Goal: Information Seeking & Learning: Check status

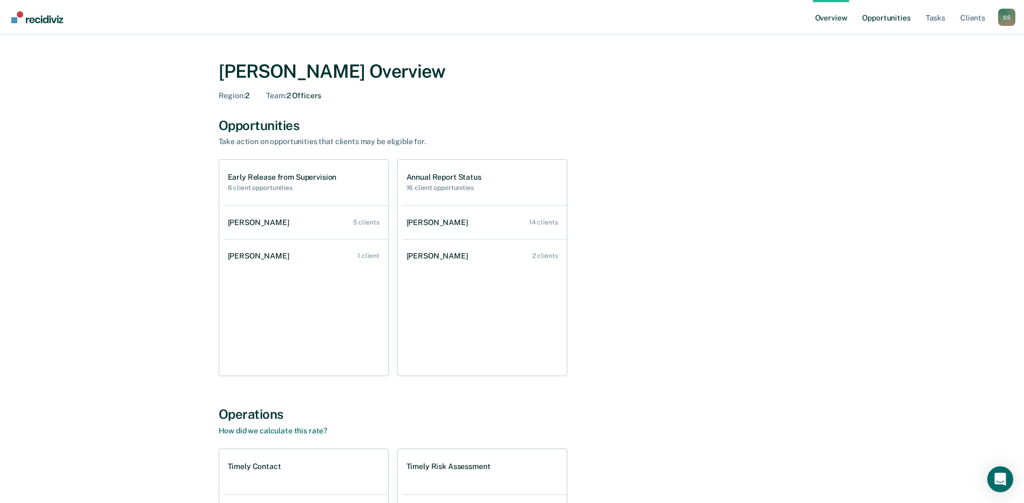
click at [873, 19] on link "Opportunities" at bounding box center [886, 17] width 52 height 35
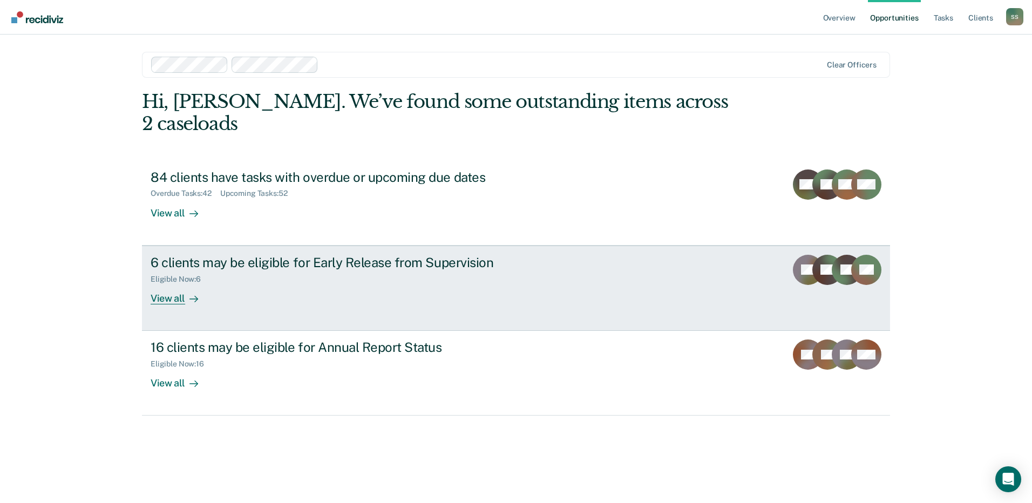
click at [175, 283] on div "View all" at bounding box center [181, 293] width 60 height 21
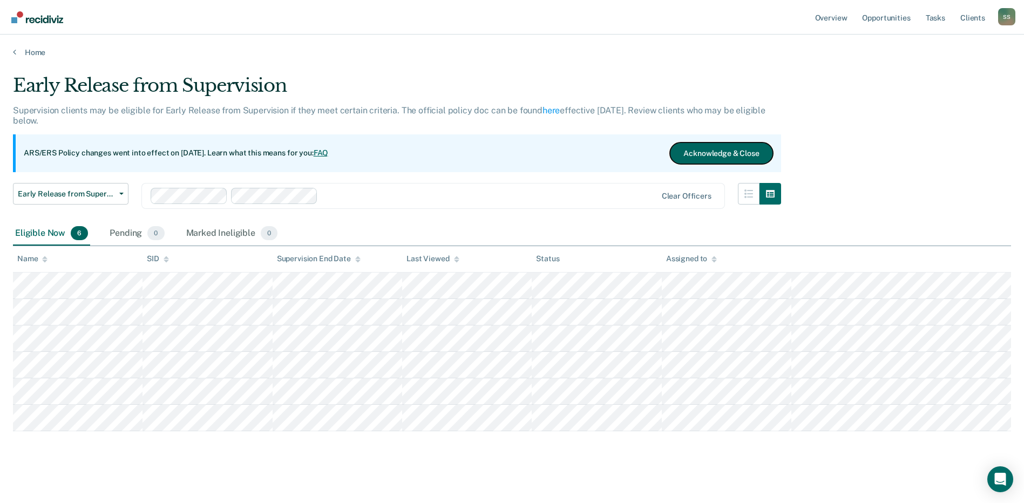
click at [727, 153] on button "Acknowledge & Close" at bounding box center [721, 154] width 103 height 22
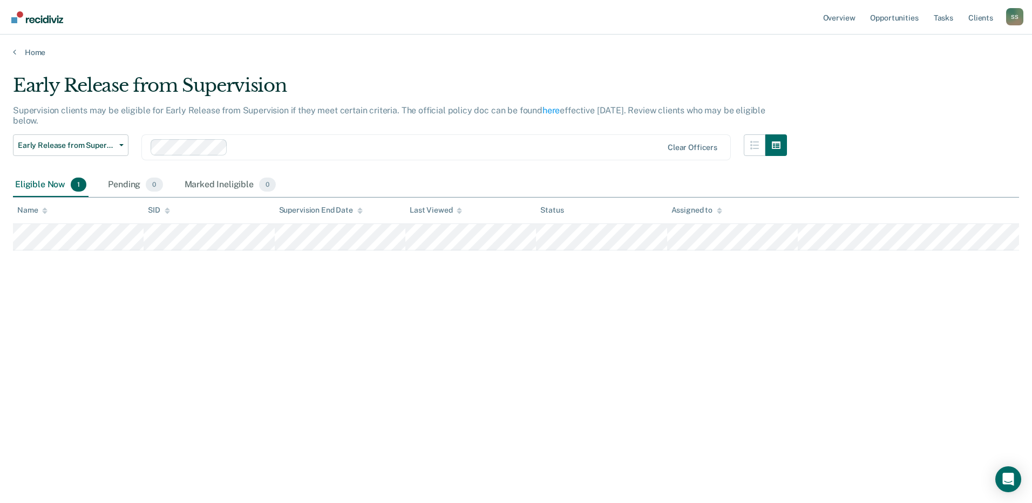
click at [417, 71] on main "Early Release from Supervision Supervision clients may be eligible for Early Re…" at bounding box center [516, 278] width 1032 height 443
click at [911, 19] on link "Opportunities" at bounding box center [894, 17] width 52 height 35
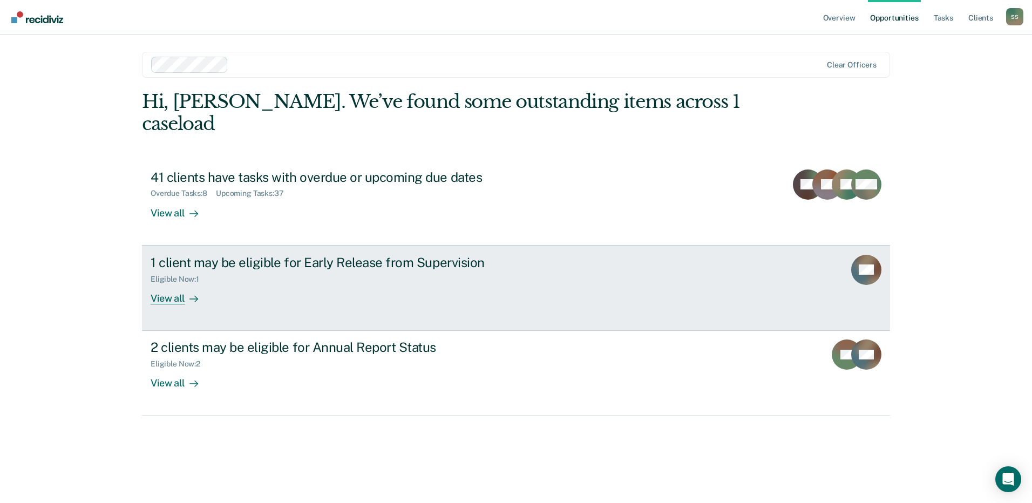
click at [178, 283] on div "View all" at bounding box center [181, 293] width 60 height 21
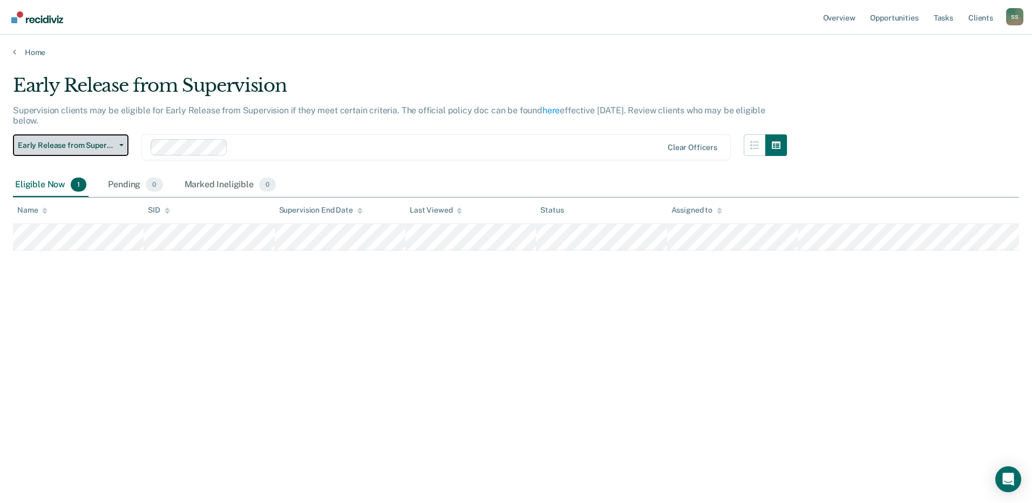
click at [122, 147] on button "Early Release from Supervision" at bounding box center [71, 145] width 116 height 22
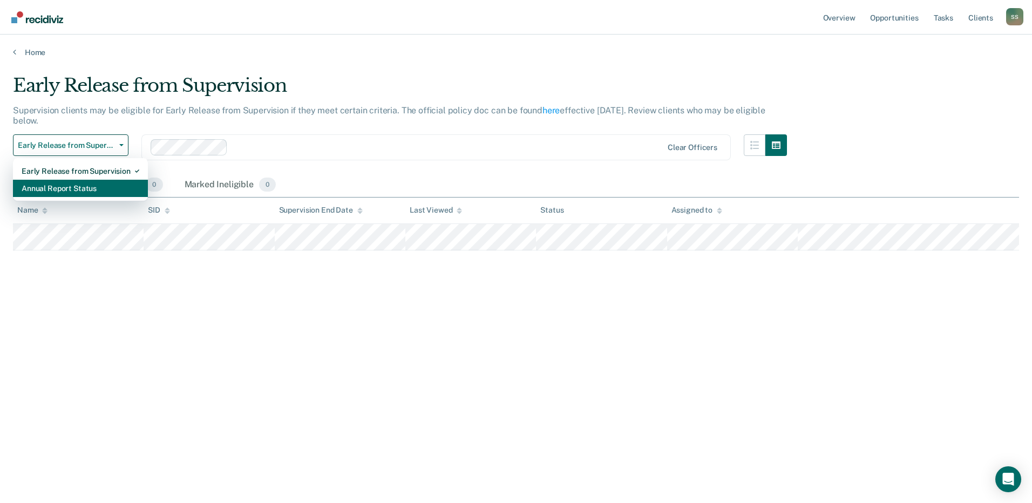
click at [100, 188] on div "Annual Report Status" at bounding box center [81, 188] width 118 height 17
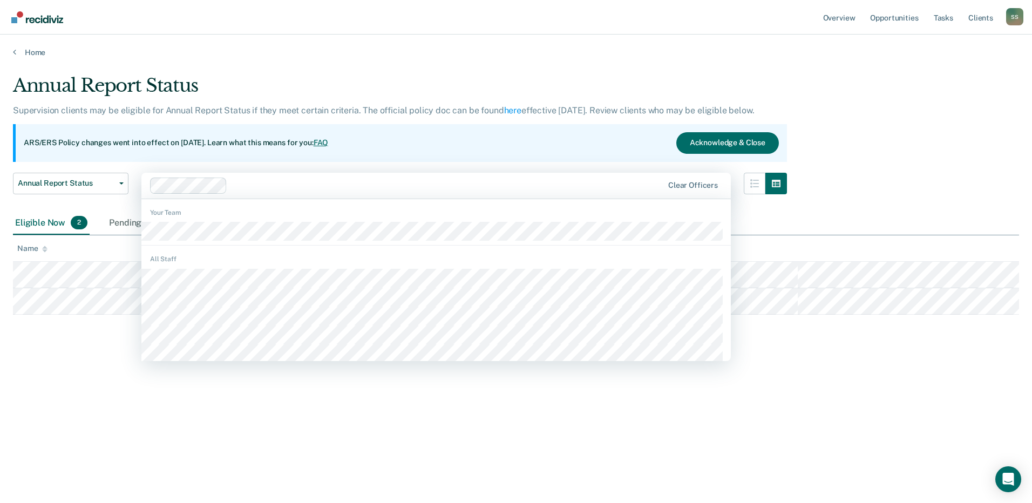
click at [268, 188] on div at bounding box center [447, 185] width 431 height 12
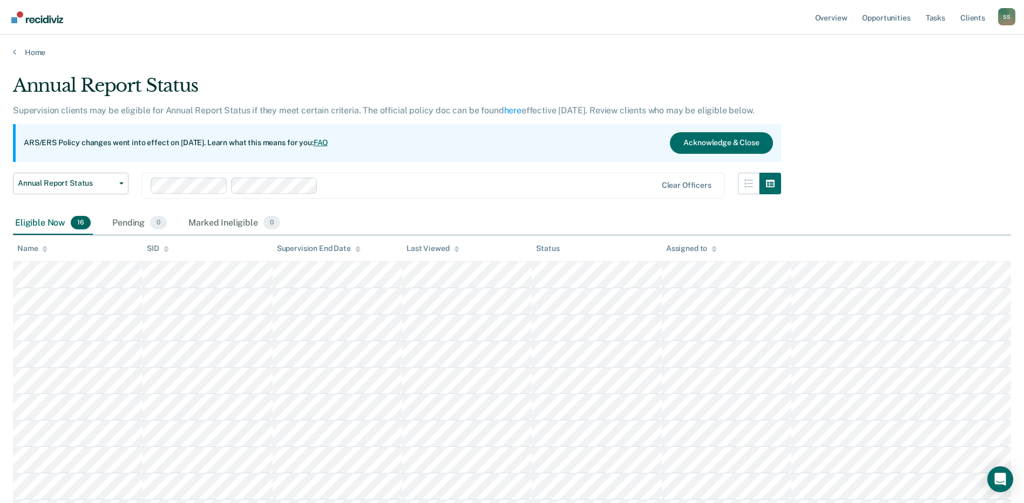
drag, startPoint x: 456, startPoint y: 56, endPoint x: 676, endPoint y: 64, distance: 219.8
click at [676, 64] on main "Annual Report Status Supervision clients may be eligible for Annual Report Stat…" at bounding box center [512, 408] width 1024 height 702
click at [720, 143] on button "Acknowledge & Close" at bounding box center [721, 143] width 103 height 22
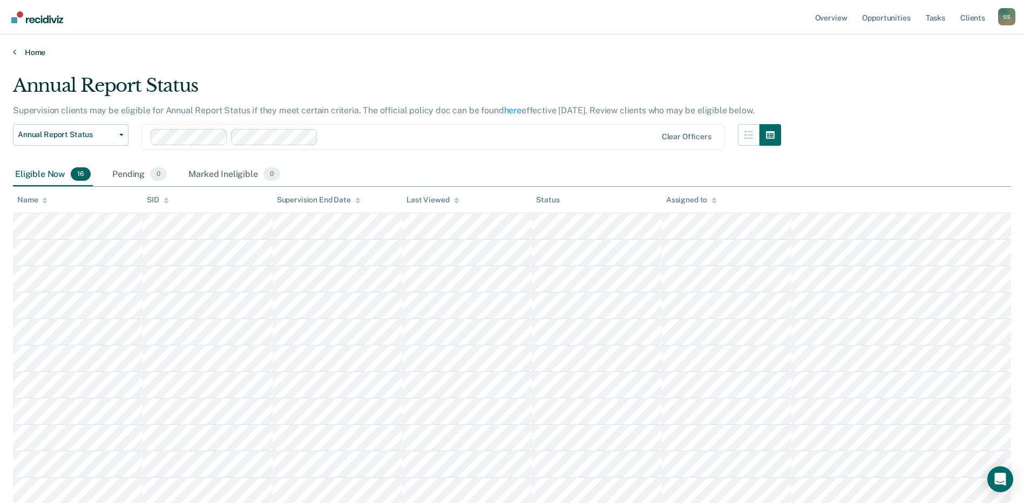
click at [16, 53] on link "Home" at bounding box center [512, 53] width 998 height 10
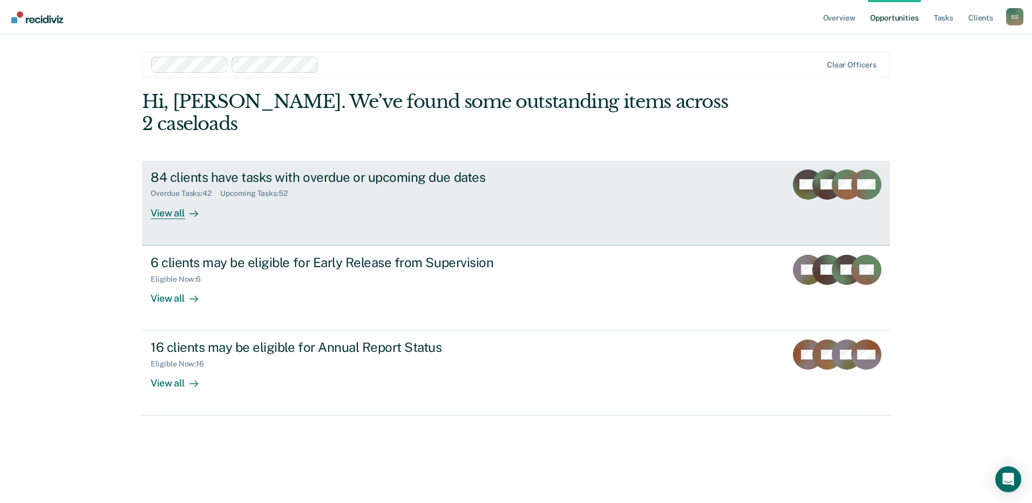
click at [181, 198] on div "View all" at bounding box center [181, 208] width 60 height 21
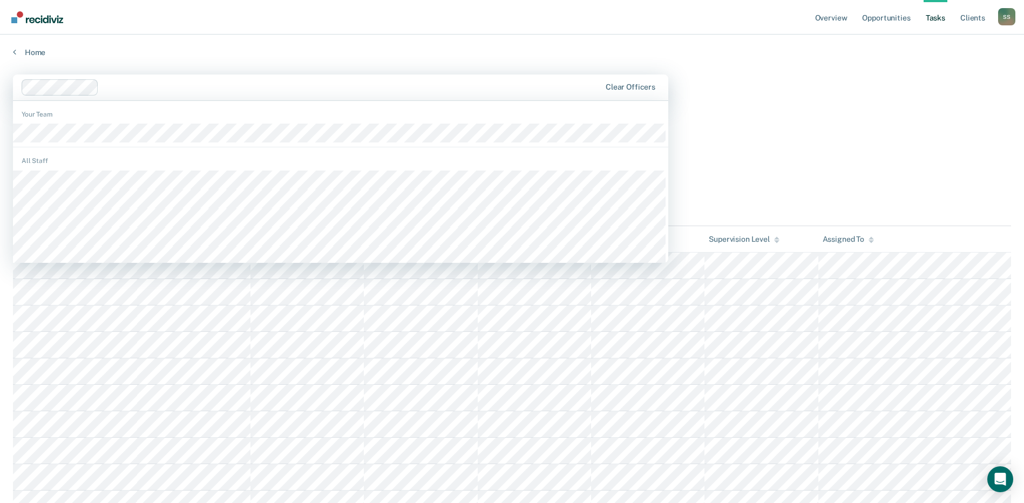
click at [119, 84] on div at bounding box center [351, 87] width 497 height 12
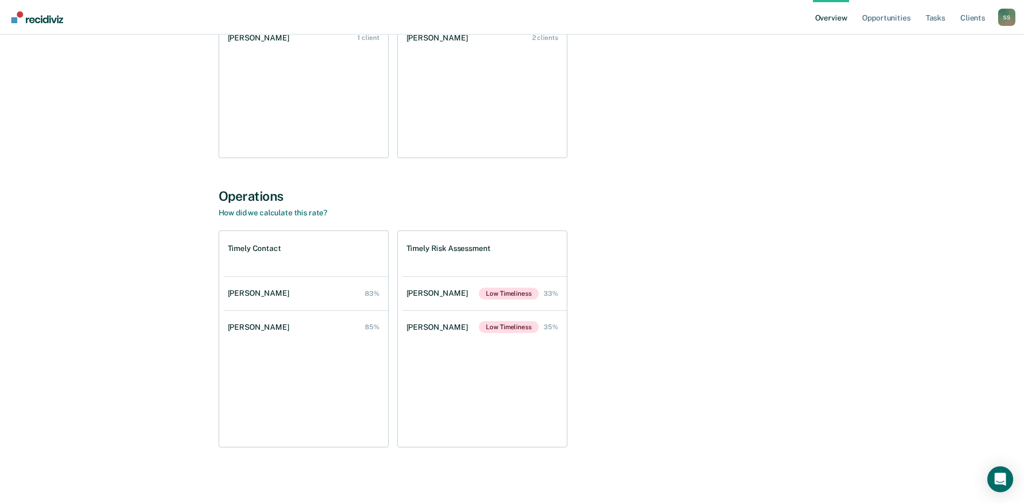
scroll to position [219, 0]
